Goal: Navigation & Orientation: Understand site structure

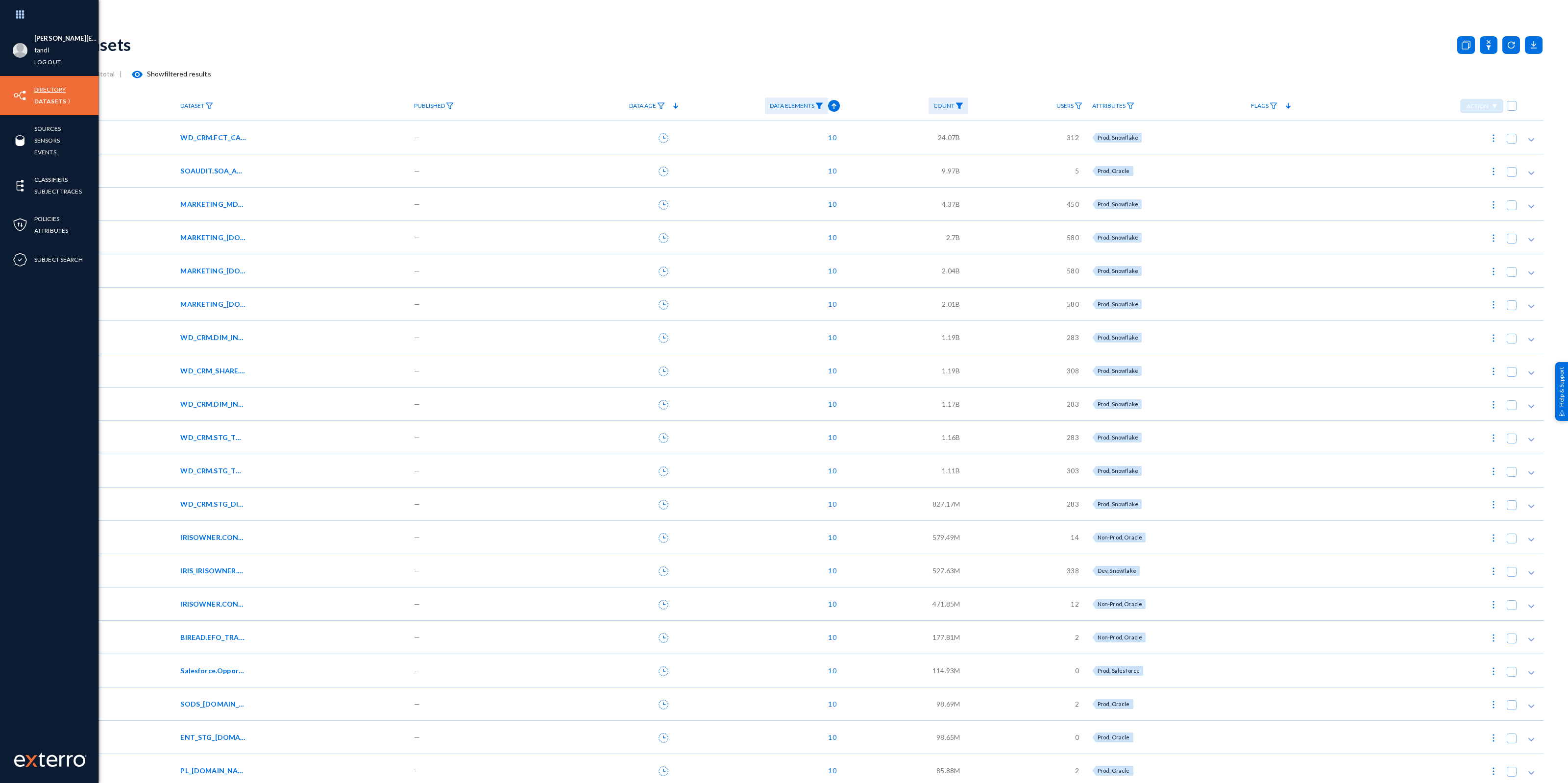
click at [59, 90] on link "Directory" at bounding box center [50, 90] width 32 height 12
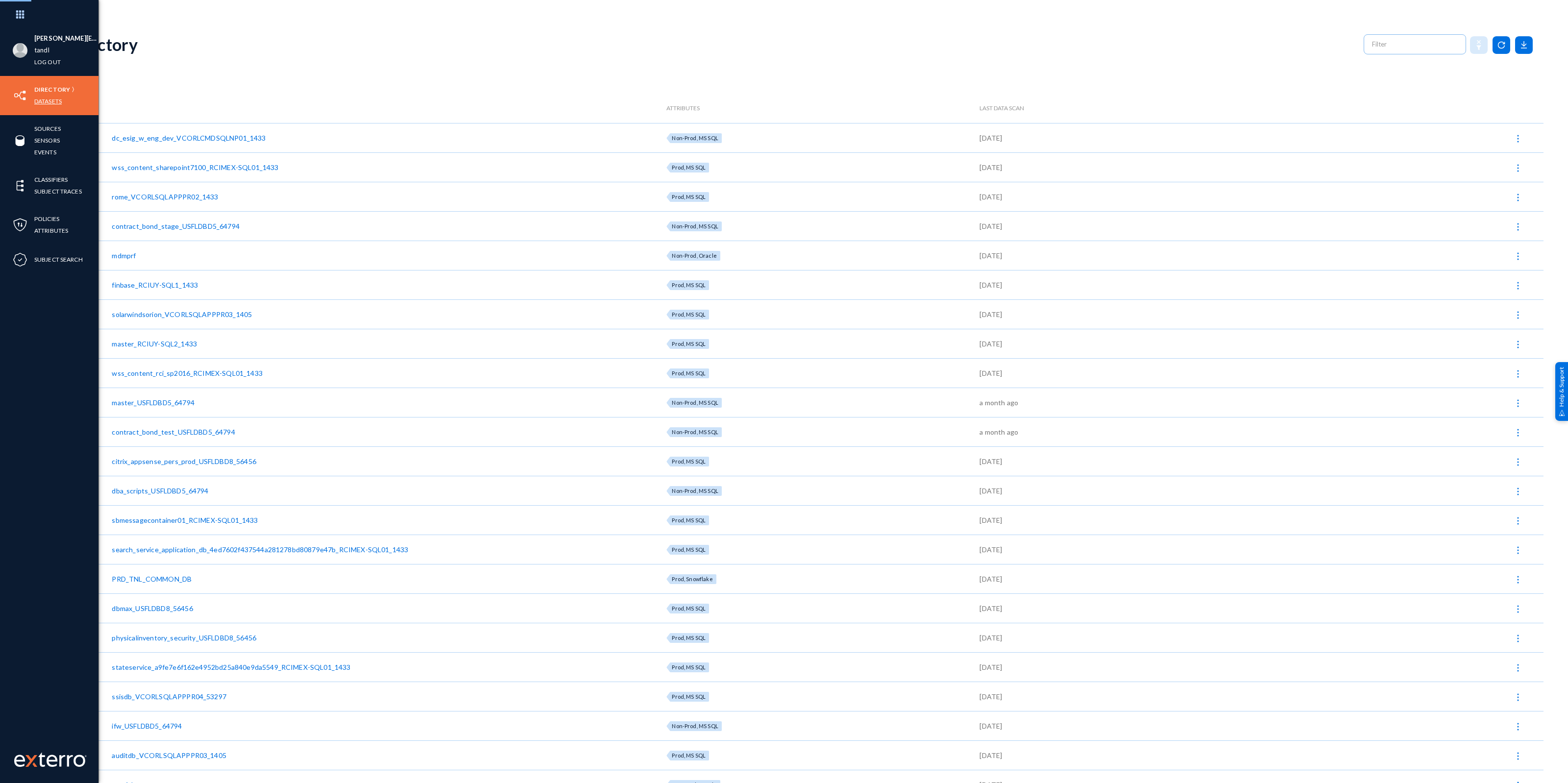
click at [56, 99] on link "Datasets" at bounding box center [47, 101] width 27 height 12
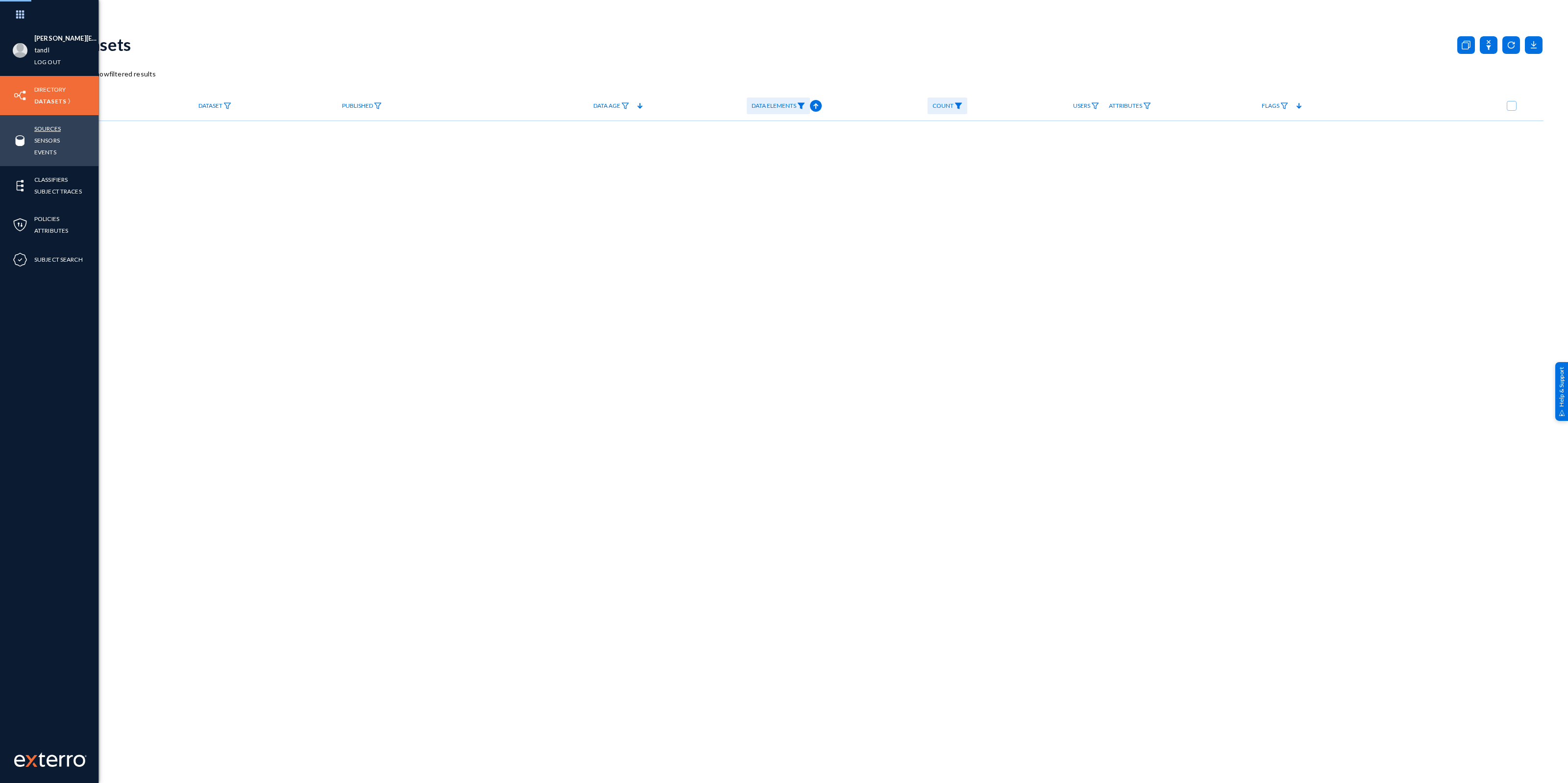
click at [50, 126] on link "Sources" at bounding box center [47, 129] width 27 height 12
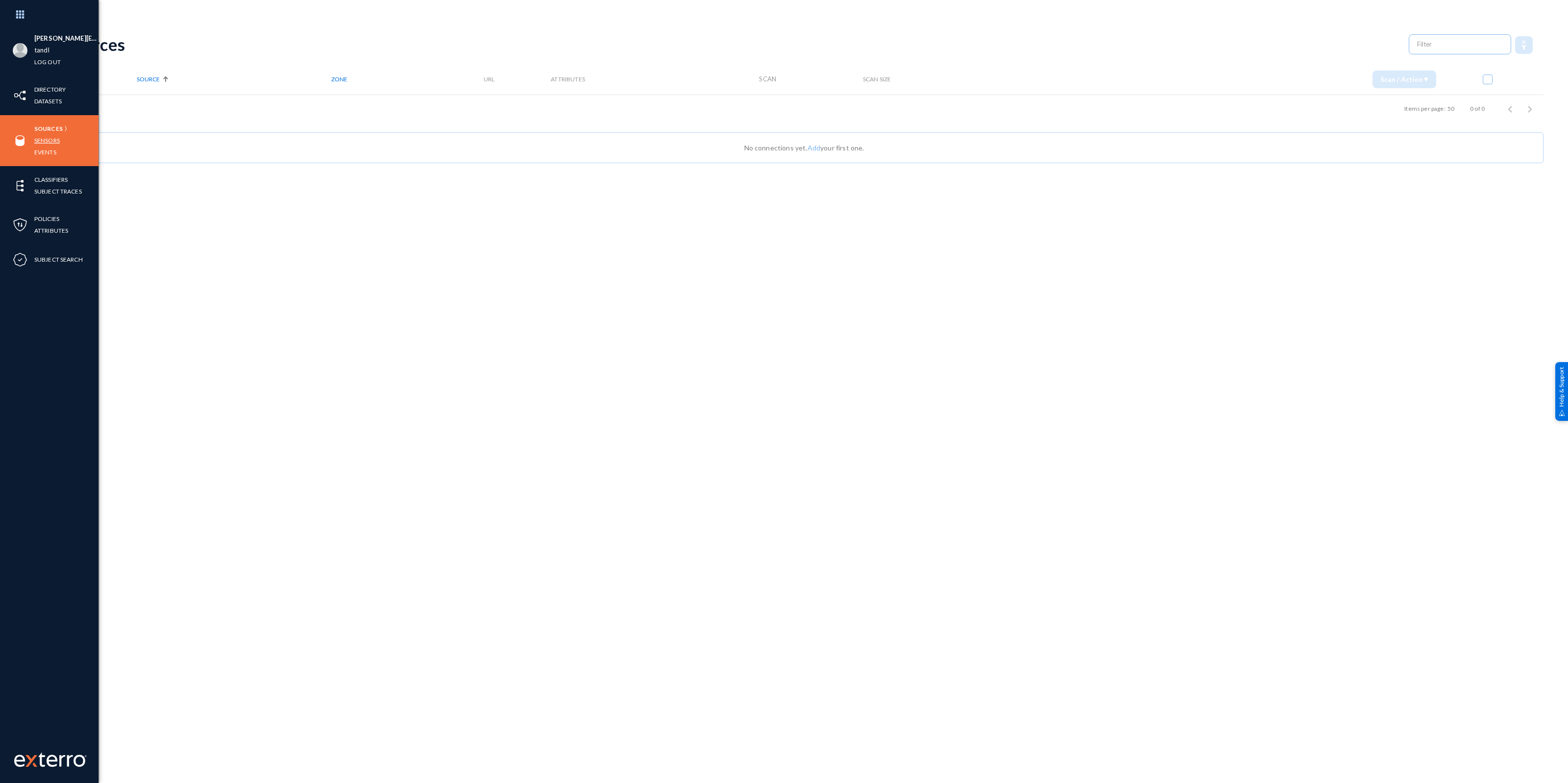
click at [51, 137] on link "Sensors" at bounding box center [47, 140] width 26 height 12
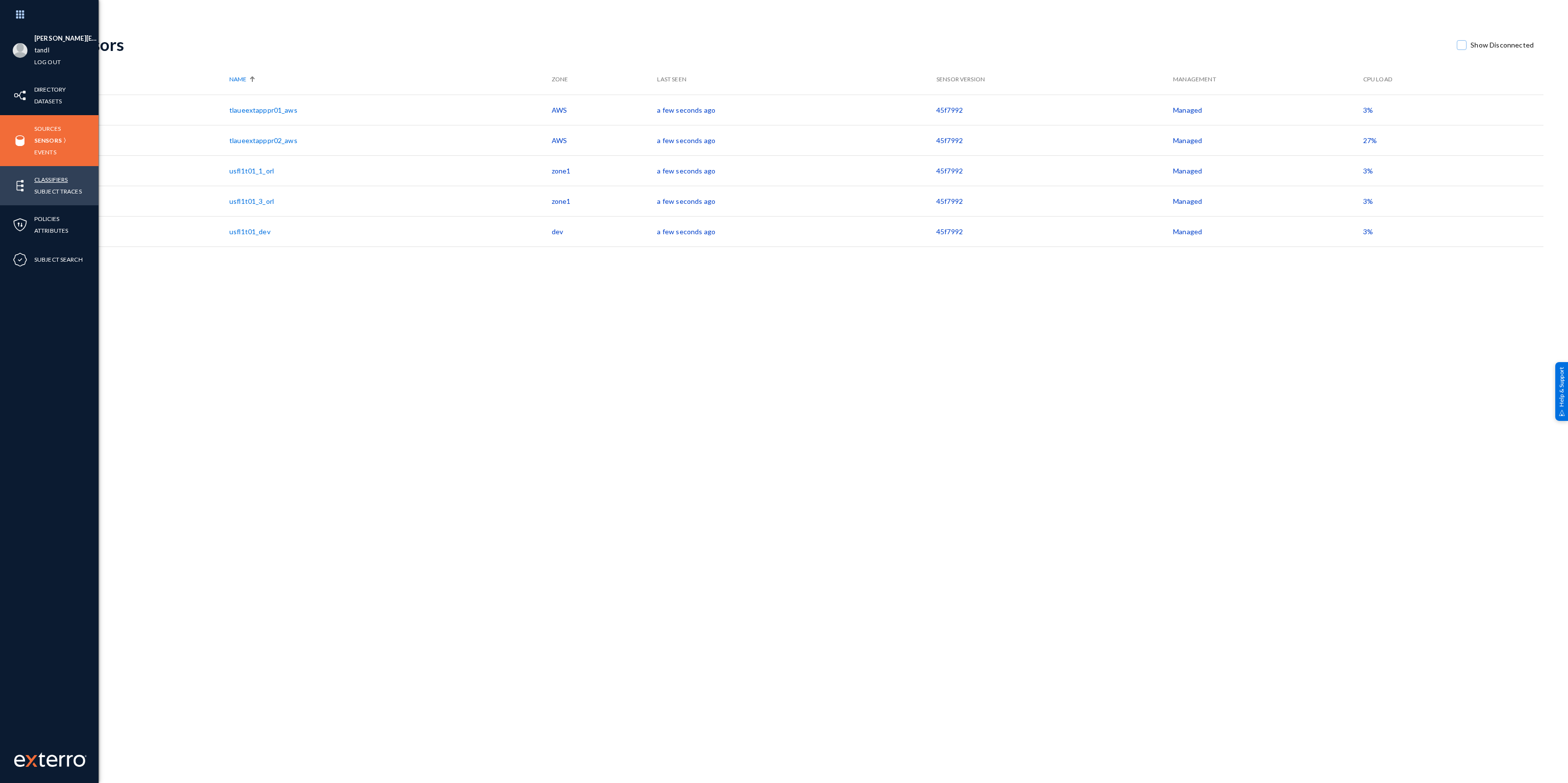
click at [58, 183] on link "Classifiers" at bounding box center [51, 179] width 33 height 12
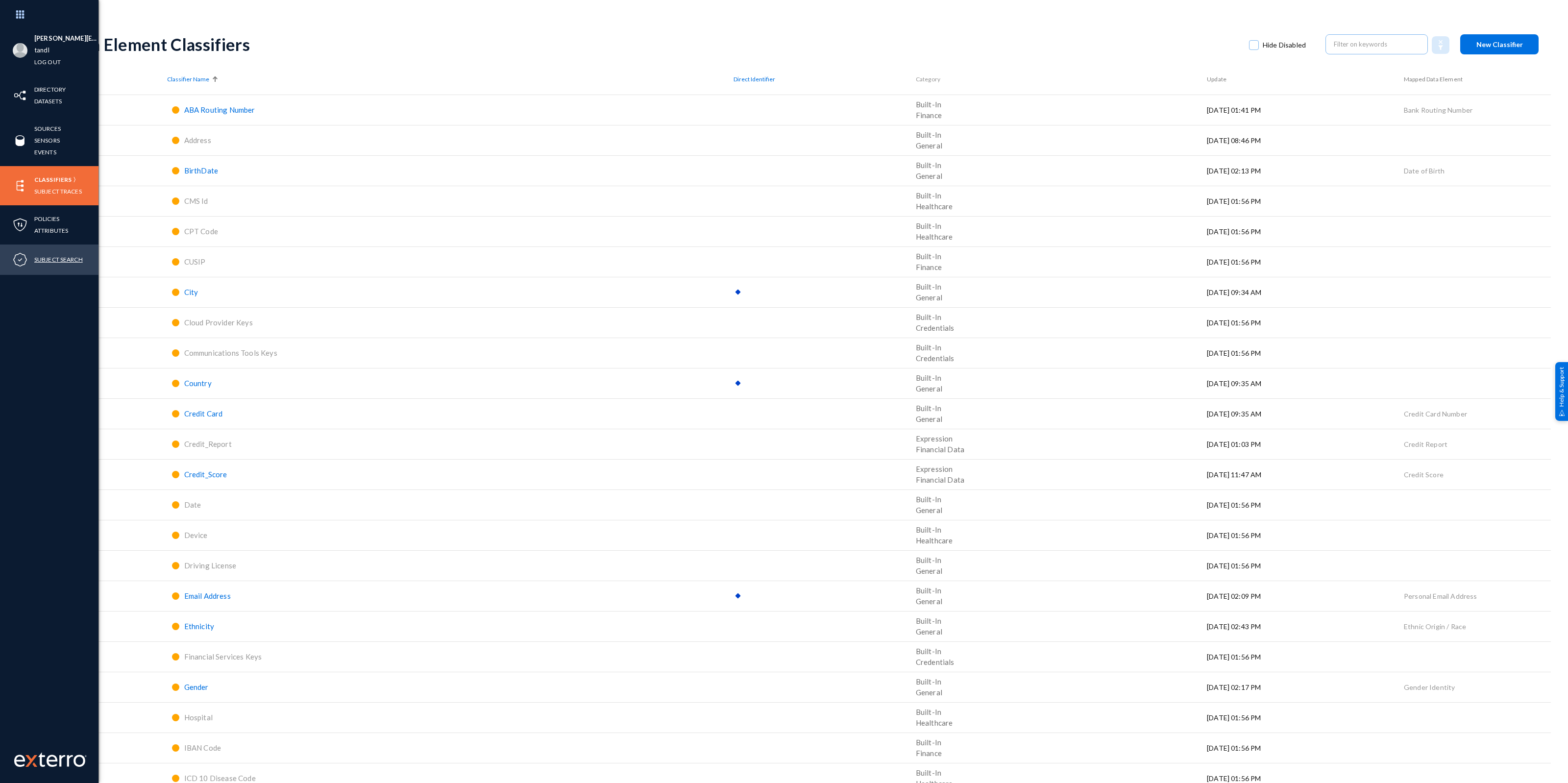
click at [48, 255] on link "Subject Search" at bounding box center [58, 260] width 48 height 12
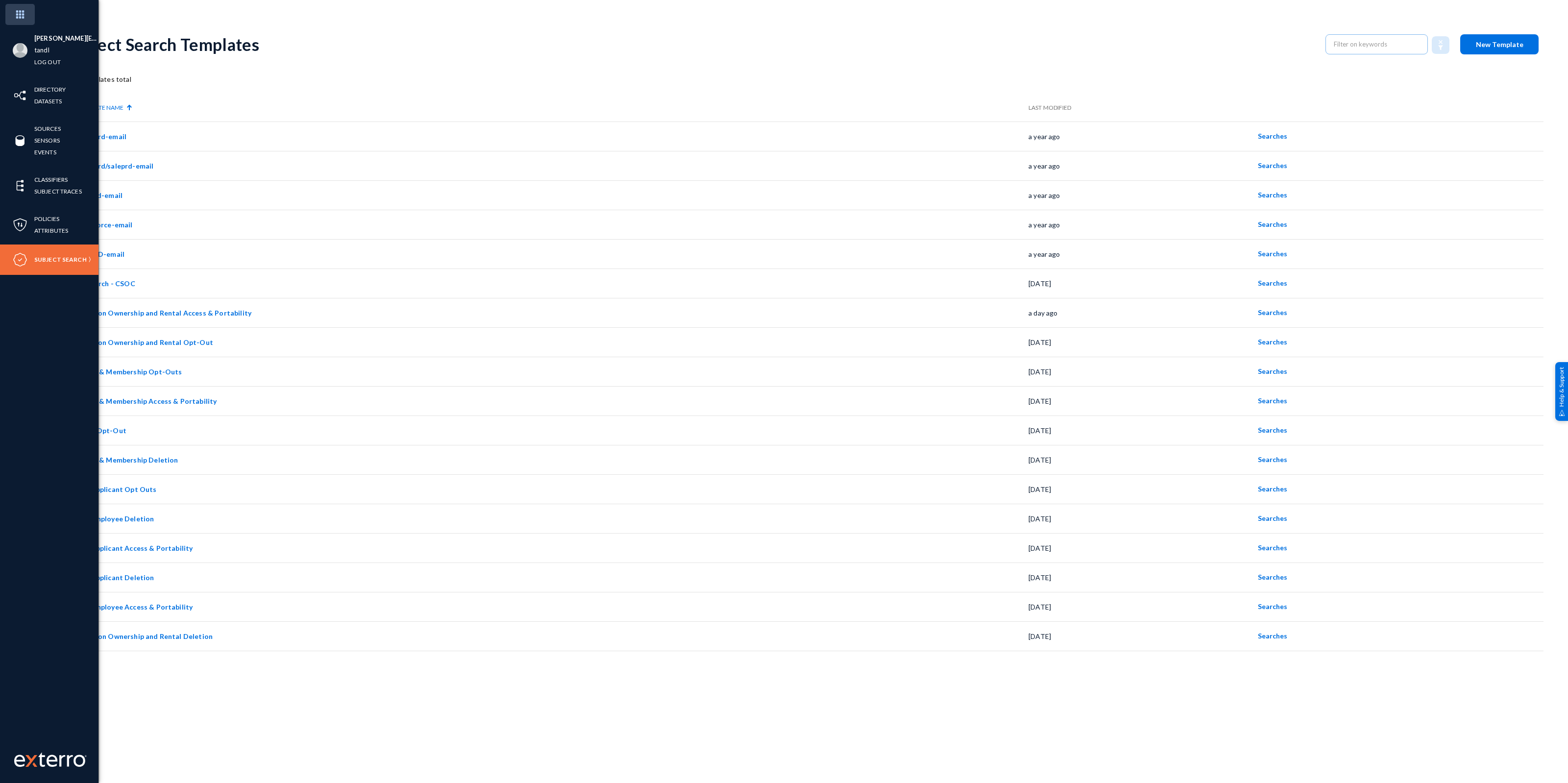
click at [20, 17] on img at bounding box center [19, 14] width 29 height 21
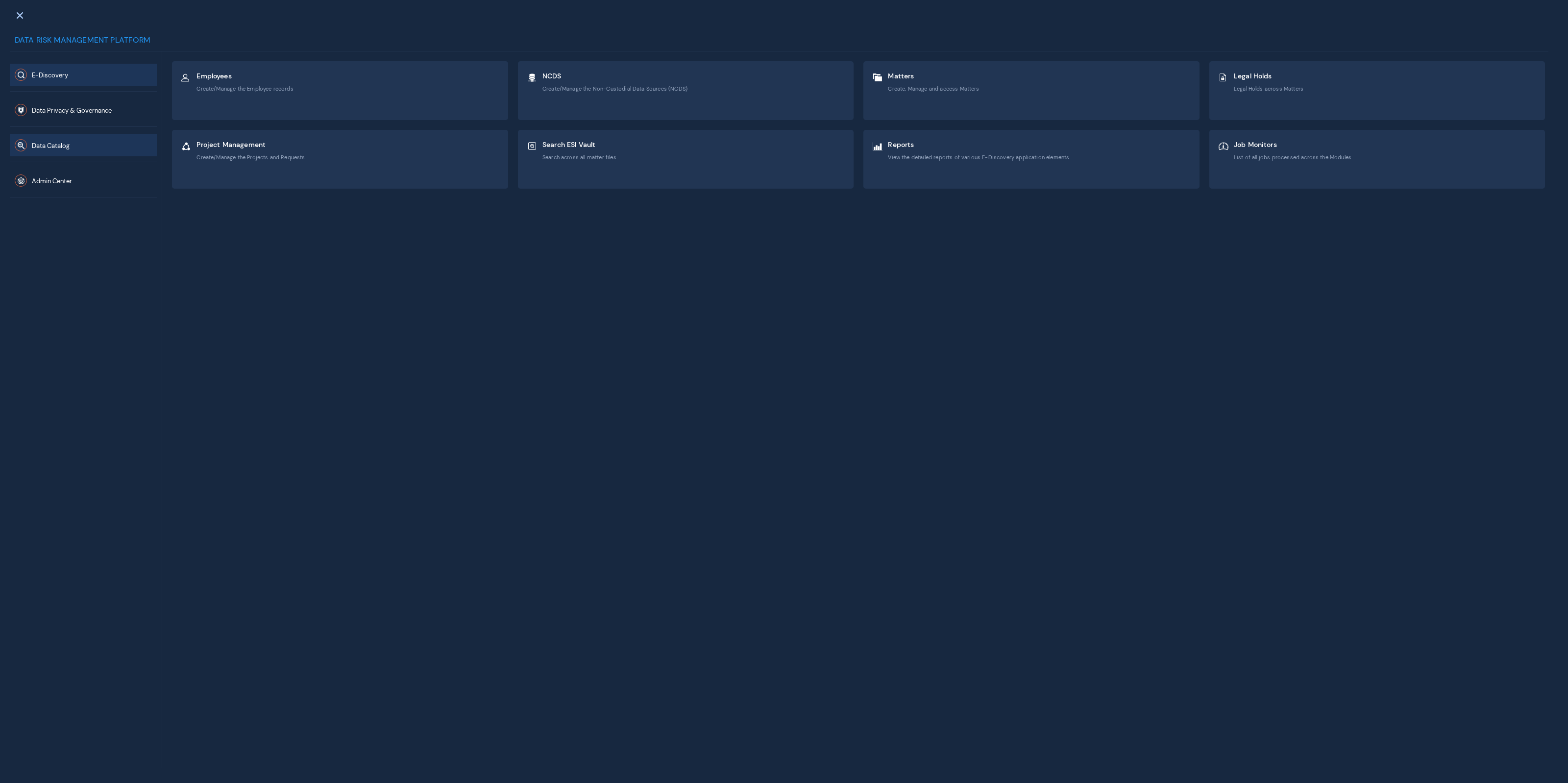
click at [65, 142] on span "Data Catalog" at bounding box center [50, 146] width 37 height 8
